Goal: Task Accomplishment & Management: Use online tool/utility

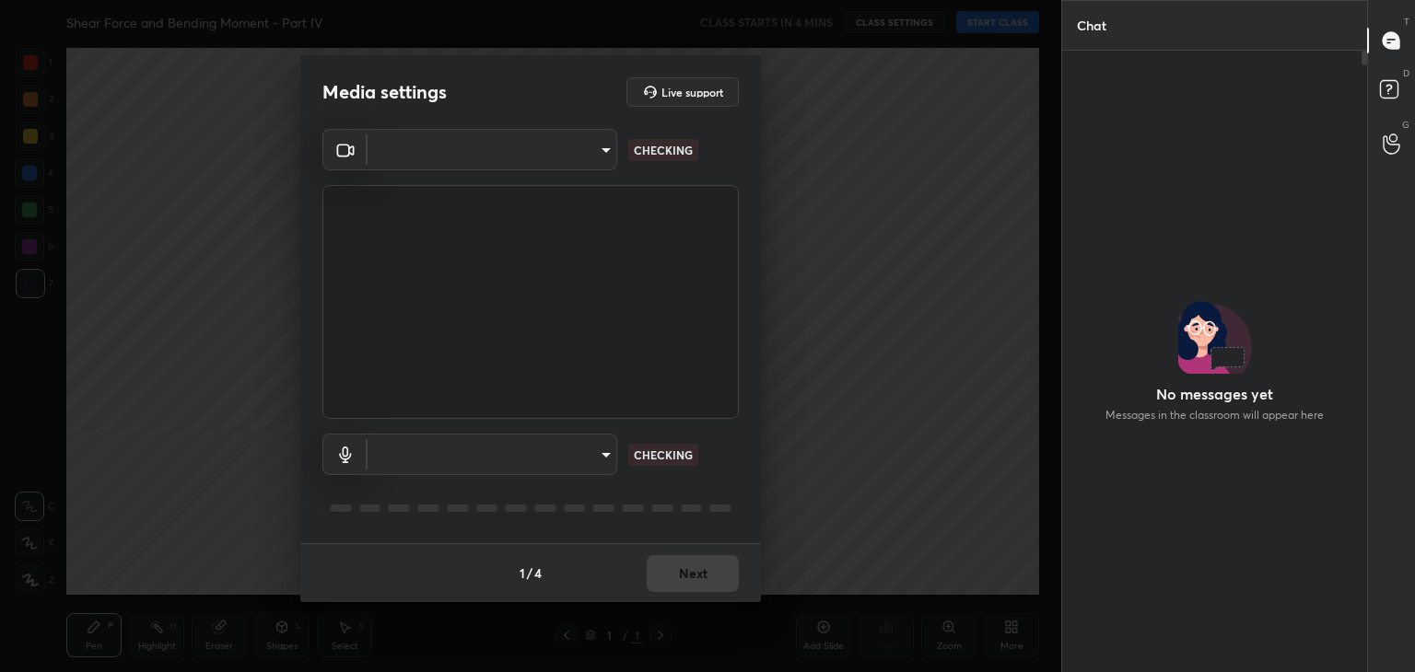
scroll to position [616, 299]
type input "aae39b7b29777027cb306c0d2d7397bf1d5d354e8bad3ec90791c619e854dc36"
type input "112796c59c3e561690e1ae19d84e9db713c6e0d5f7a2e12cbe535ee69746cecf"
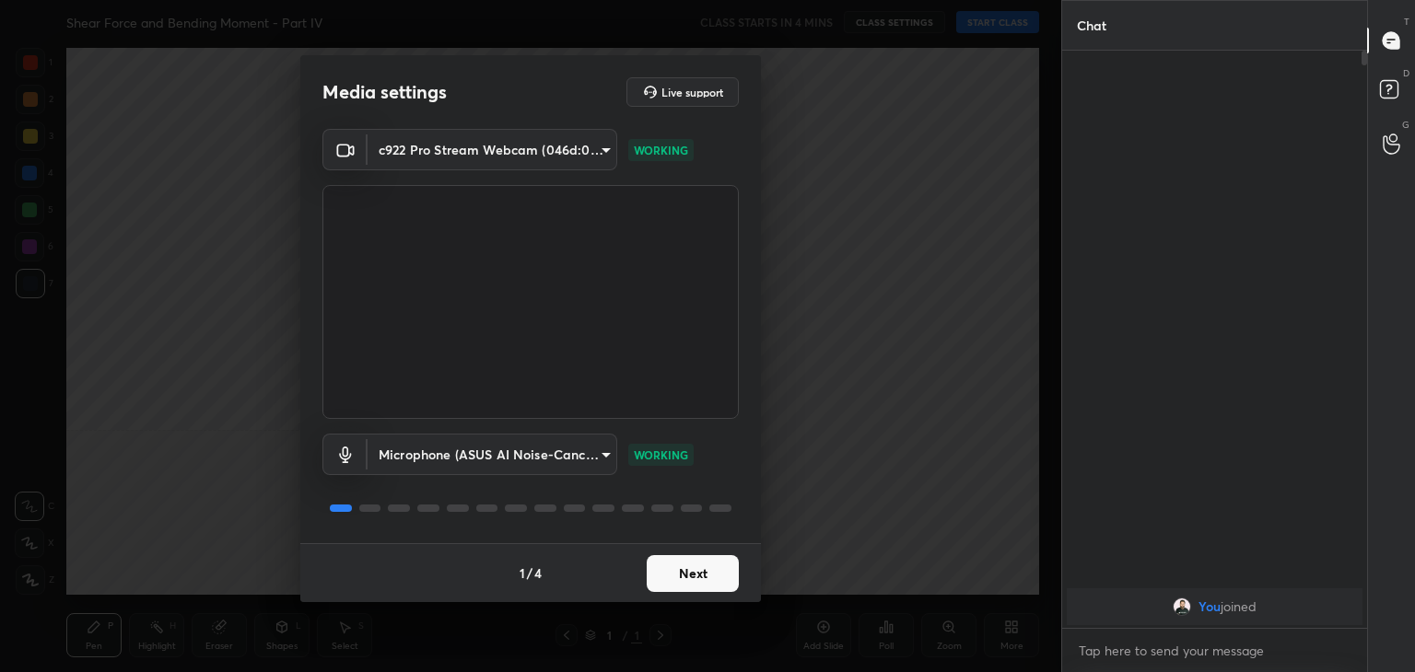
click at [689, 579] on button "Next" at bounding box center [693, 573] width 92 height 37
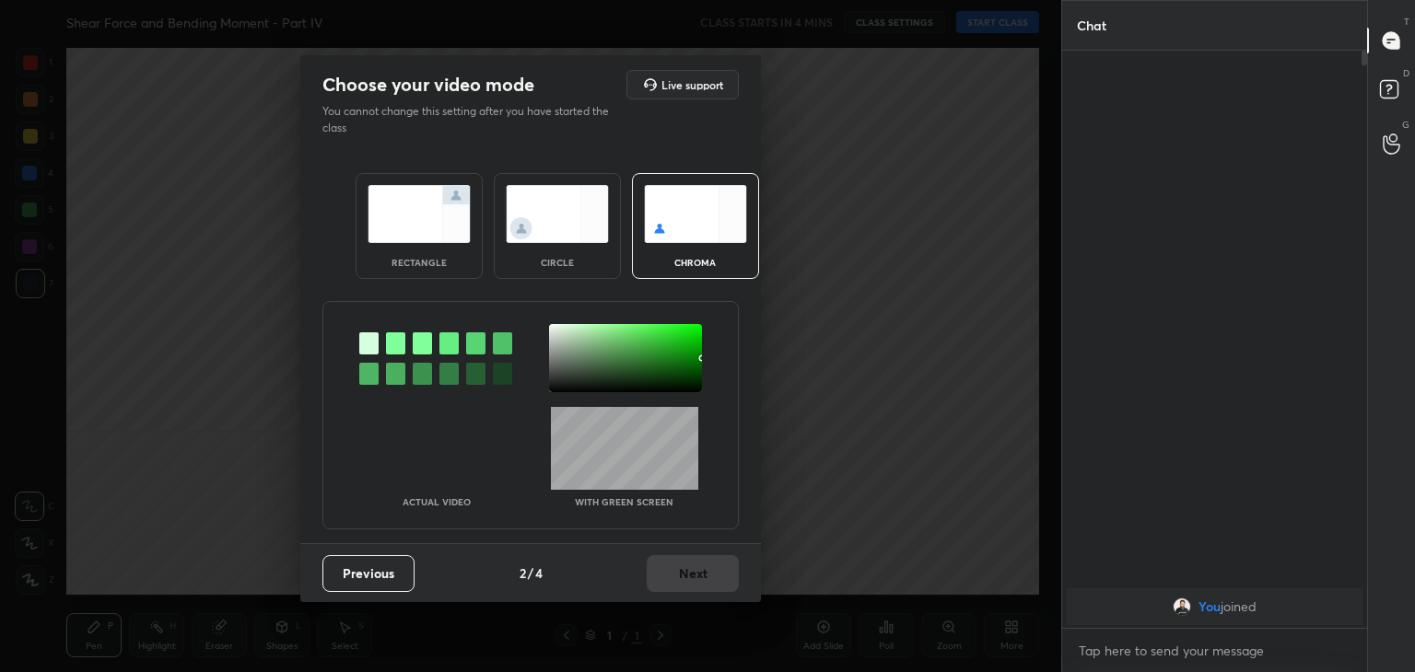
click at [394, 351] on div at bounding box center [395, 343] width 19 height 22
click at [709, 579] on button "Next" at bounding box center [693, 573] width 92 height 37
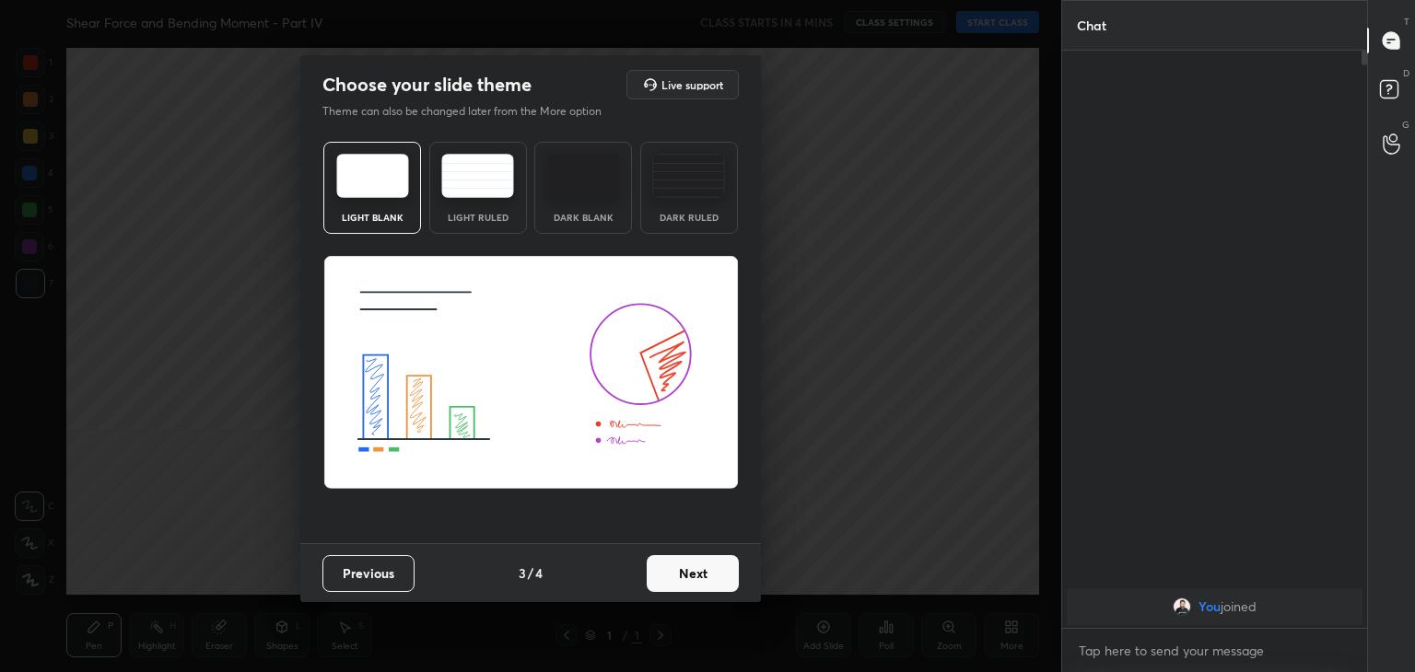
click at [709, 579] on button "Next" at bounding box center [693, 573] width 92 height 37
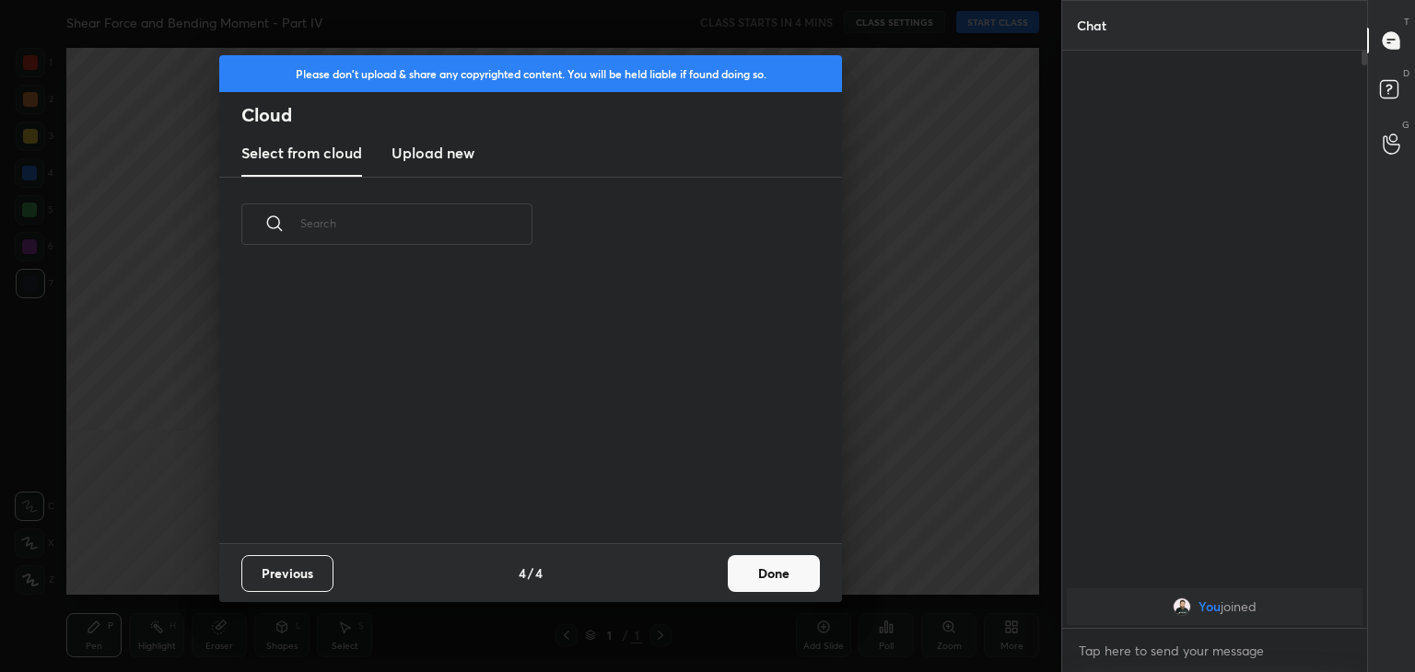
click at [709, 579] on div "Previous 4 / 4 Done" at bounding box center [530, 572] width 623 height 59
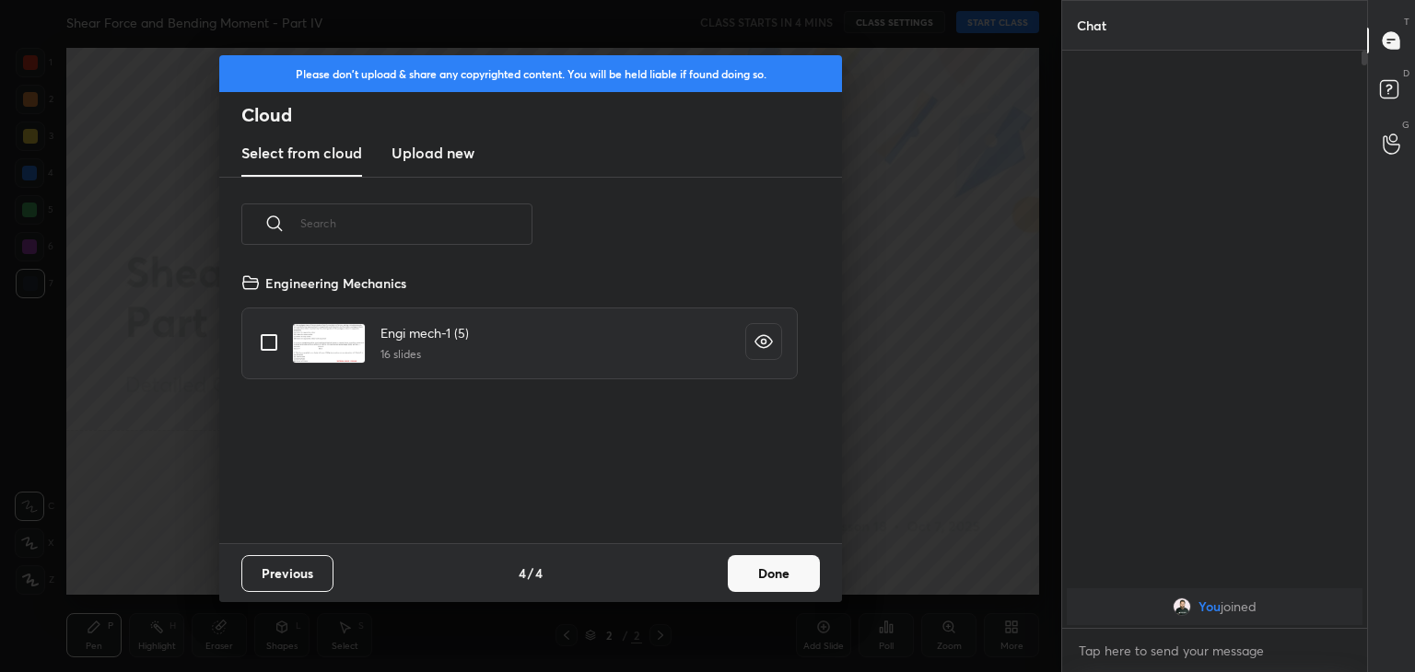
click at [792, 566] on button "Done" at bounding box center [774, 573] width 92 height 37
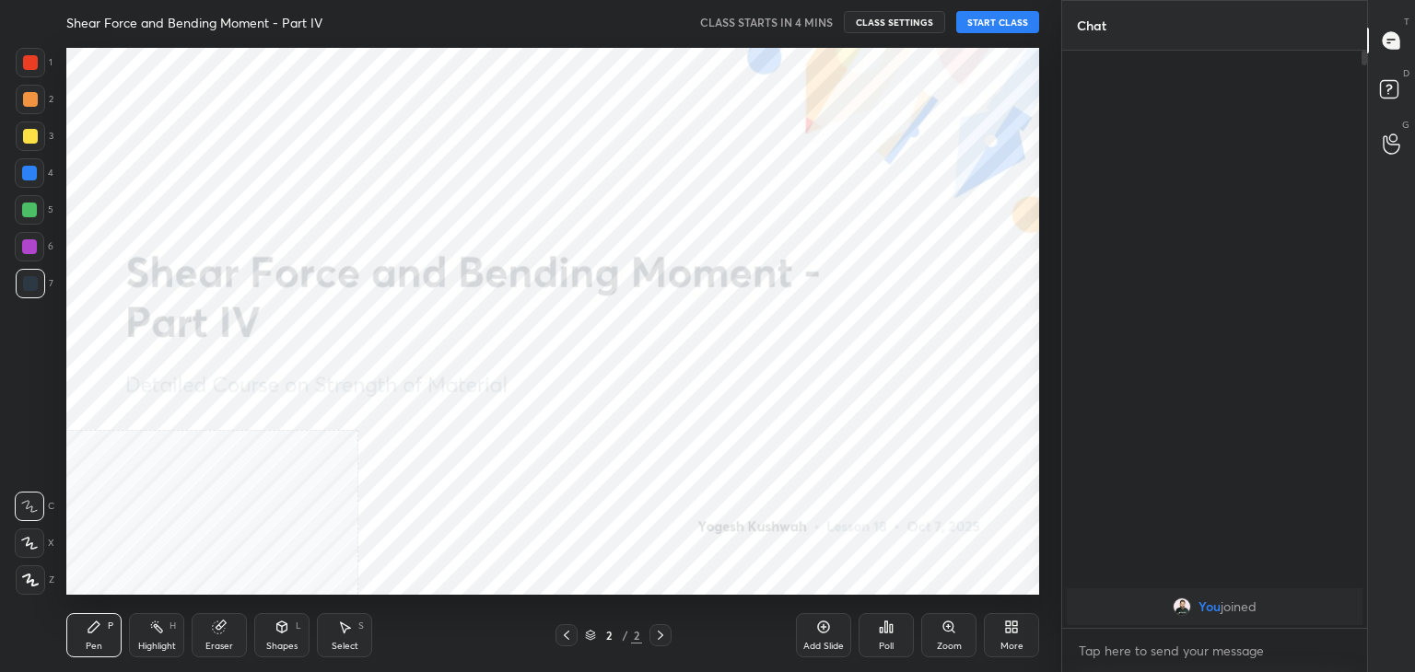
click at [1004, 32] on button "START CLASS" at bounding box center [997, 22] width 83 height 22
click at [1001, 17] on button "End Class" at bounding box center [1001, 22] width 76 height 22
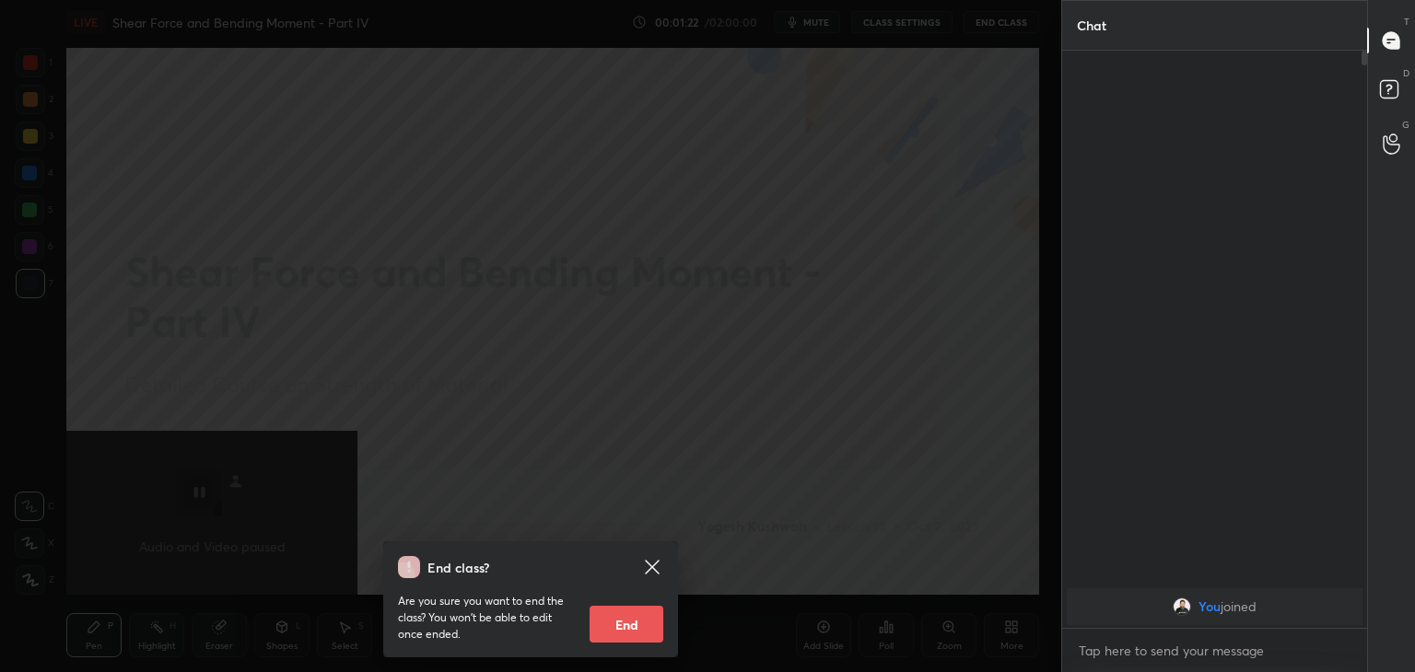
click at [623, 612] on button "End" at bounding box center [626, 624] width 74 height 37
type textarea "x"
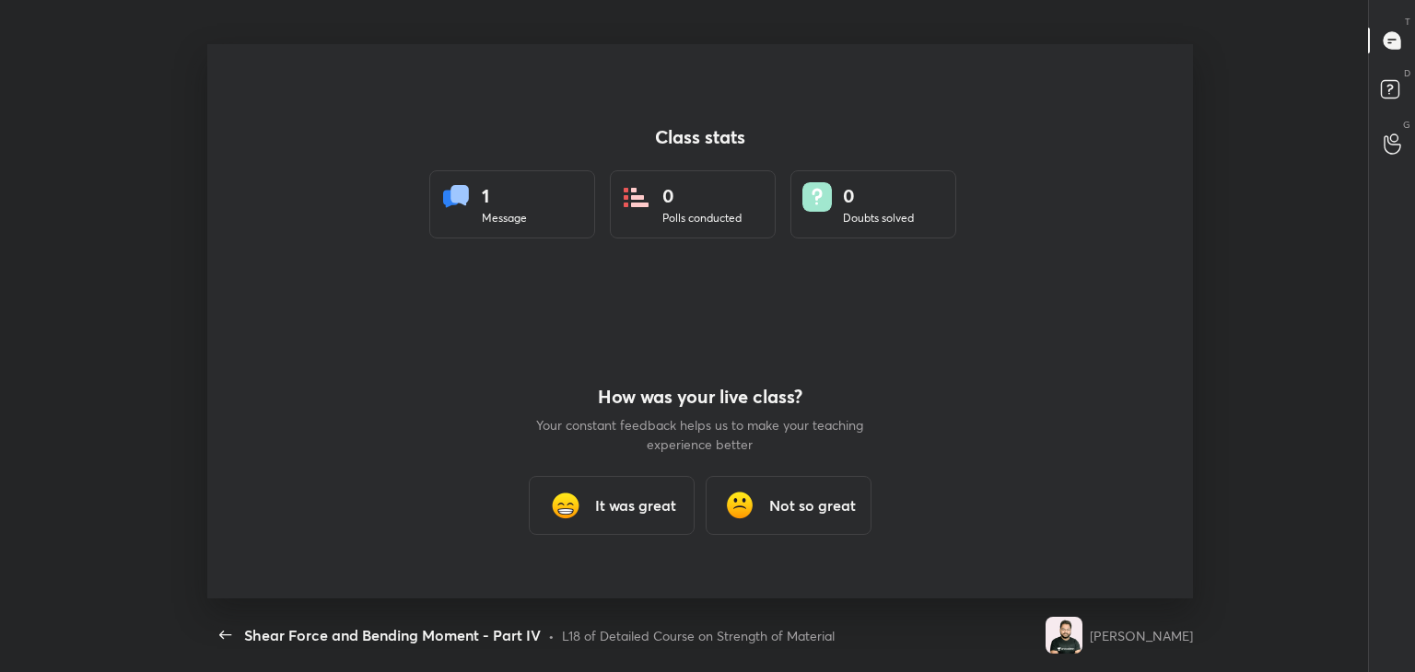
scroll to position [0, 0]
click at [615, 520] on div "It was great" at bounding box center [612, 505] width 166 height 59
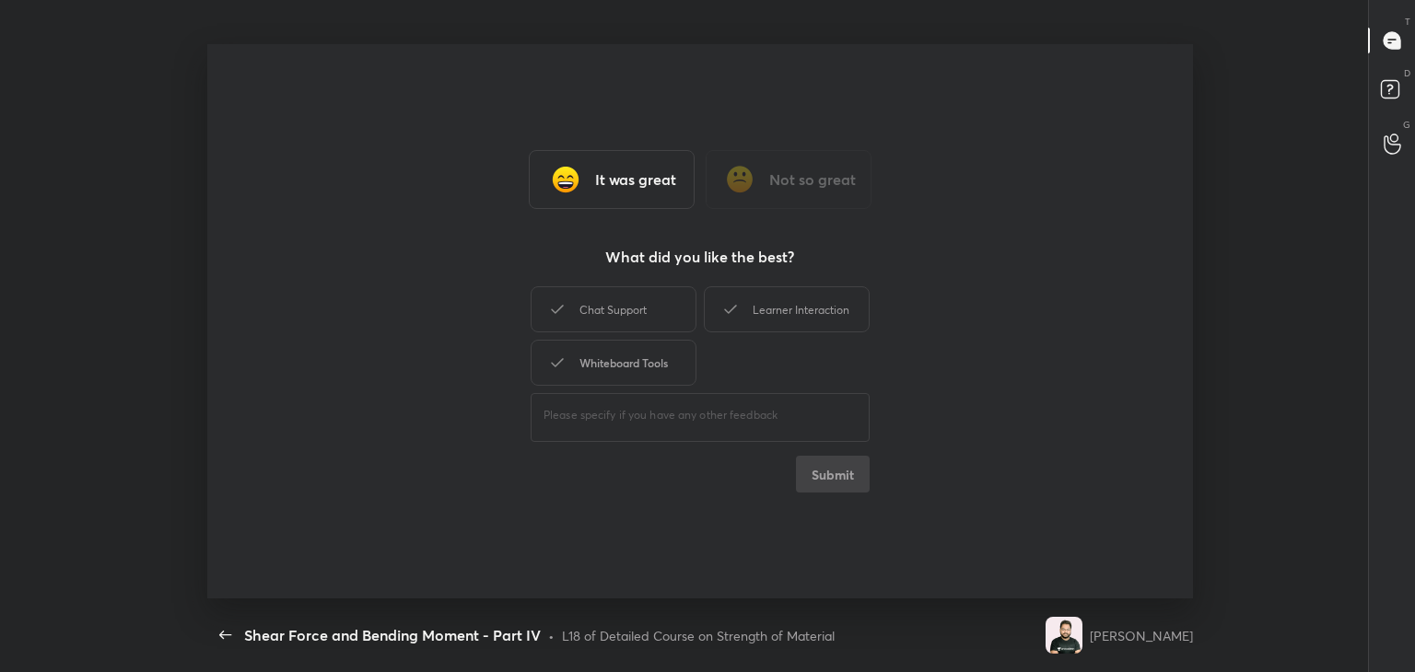
click at [602, 356] on div "Whiteboard Tools" at bounding box center [614, 363] width 166 height 46
click at [601, 295] on div "Chat Support" at bounding box center [614, 309] width 166 height 46
drag, startPoint x: 776, startPoint y: 291, endPoint x: 777, endPoint y: 317, distance: 25.9
click at [777, 317] on div "Learner Interaction" at bounding box center [787, 309] width 166 height 46
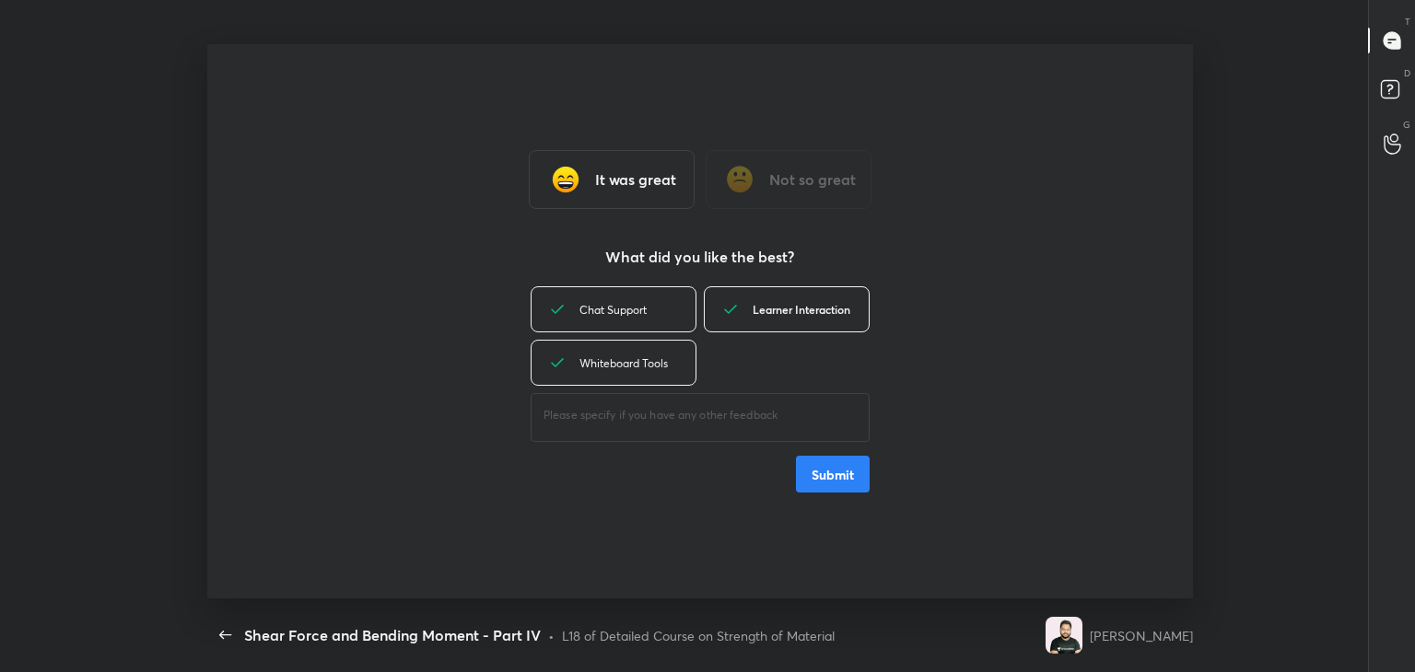
click at [777, 317] on div "Learner Interaction" at bounding box center [787, 309] width 166 height 46
click at [777, 309] on div "Learner Interaction" at bounding box center [787, 309] width 166 height 46
click at [822, 473] on button "Submit" at bounding box center [833, 474] width 74 height 37
